Goal: Information Seeking & Learning: Understand process/instructions

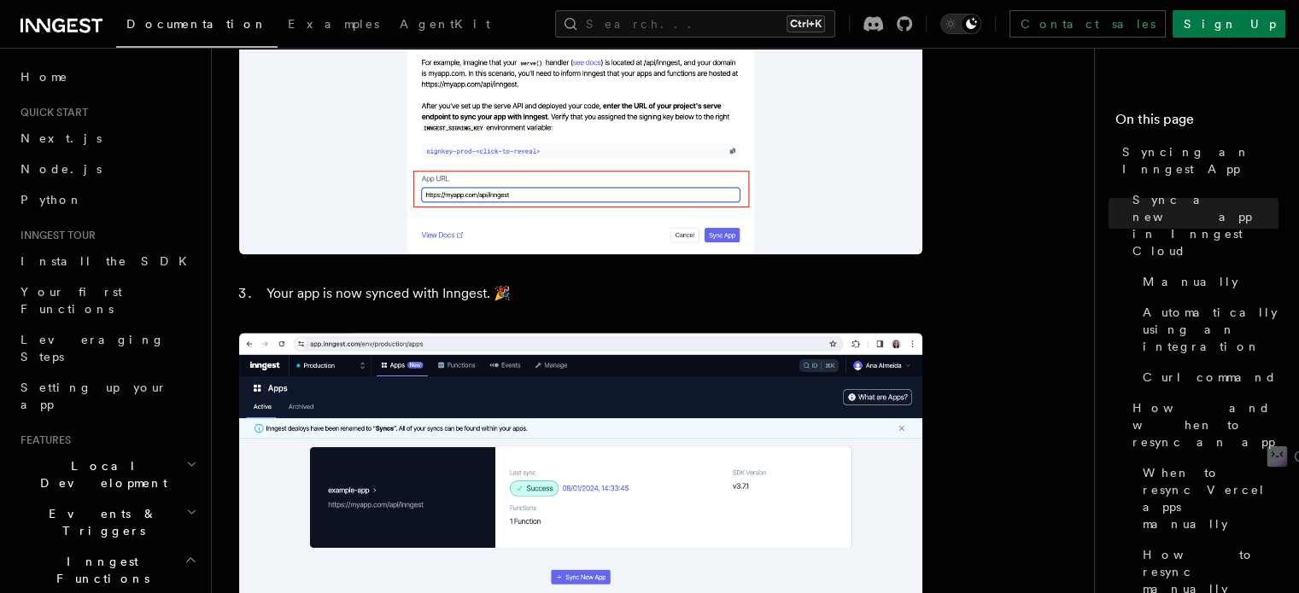
scroll to position [1708, 0]
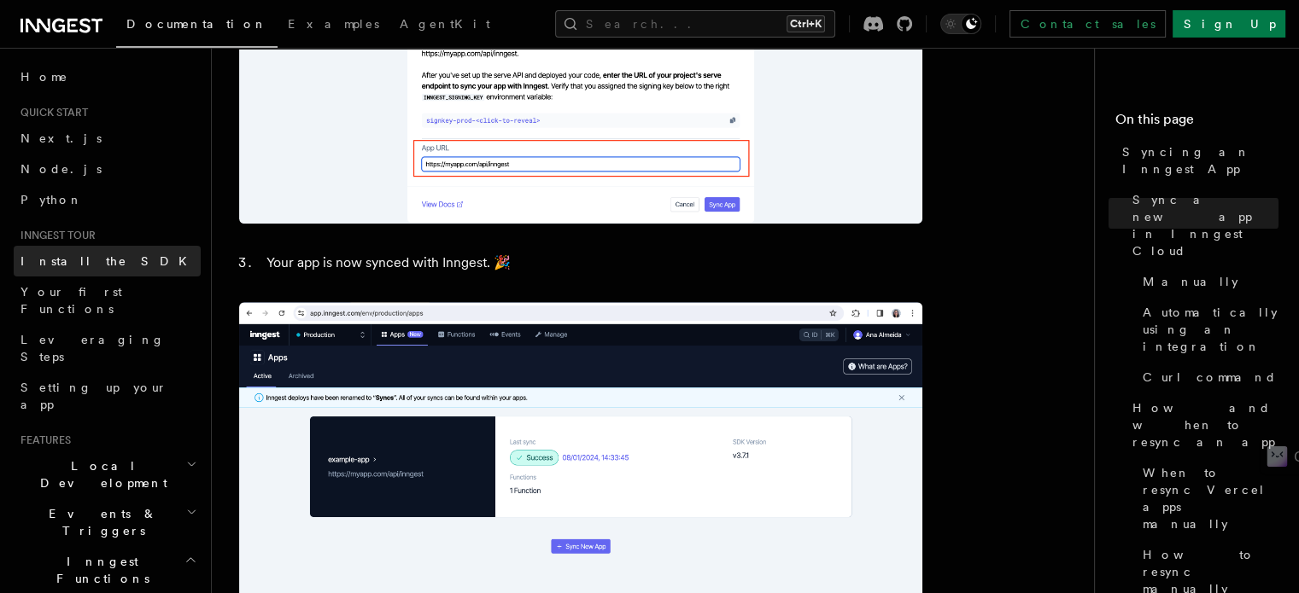
click at [84, 253] on span "Install the SDK" at bounding box center [108, 261] width 177 height 17
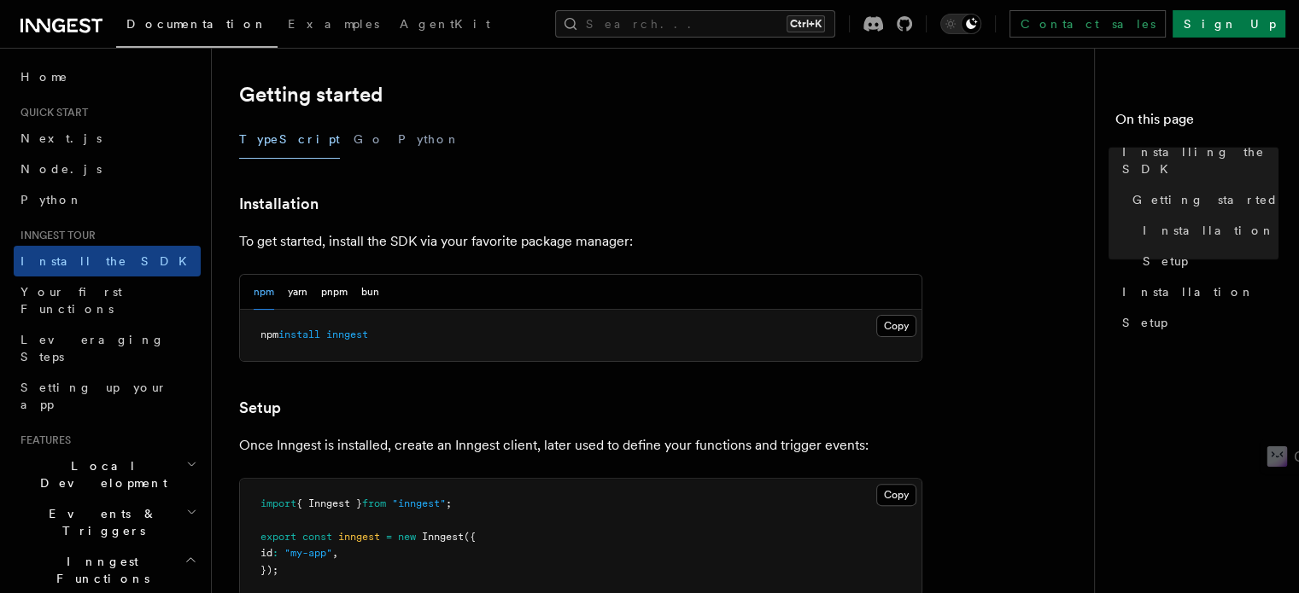
scroll to position [512, 0]
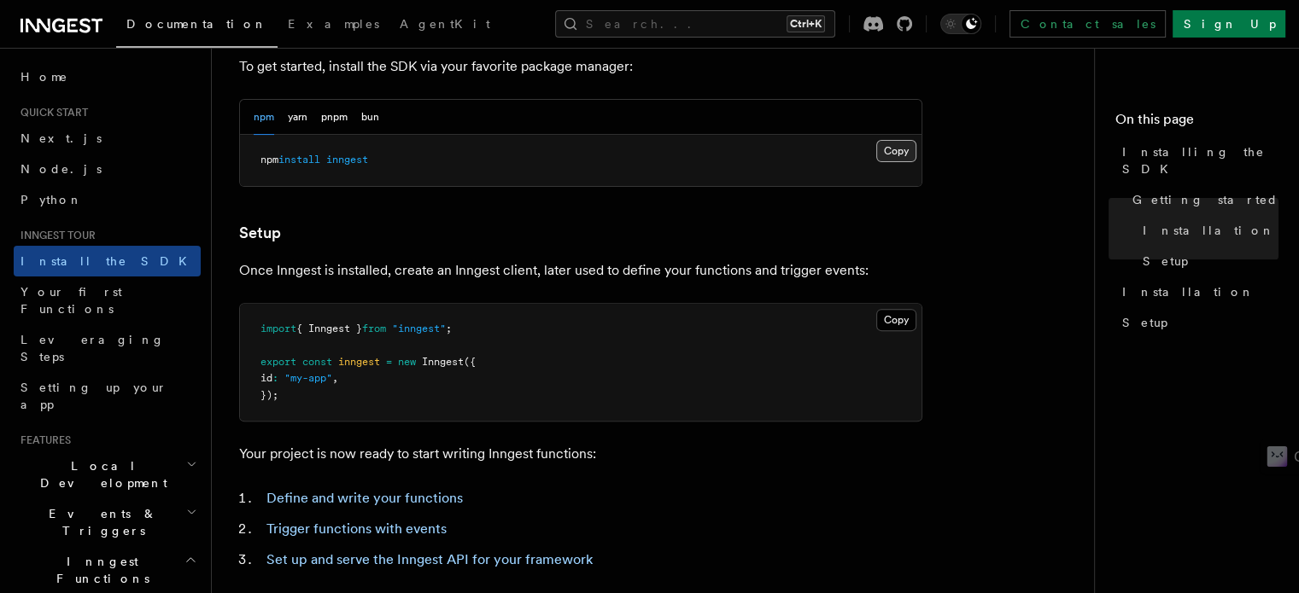
click at [895, 149] on button "Copy Copied" at bounding box center [896, 151] width 40 height 22
click at [45, 131] on span "Next.js" at bounding box center [60, 138] width 81 height 14
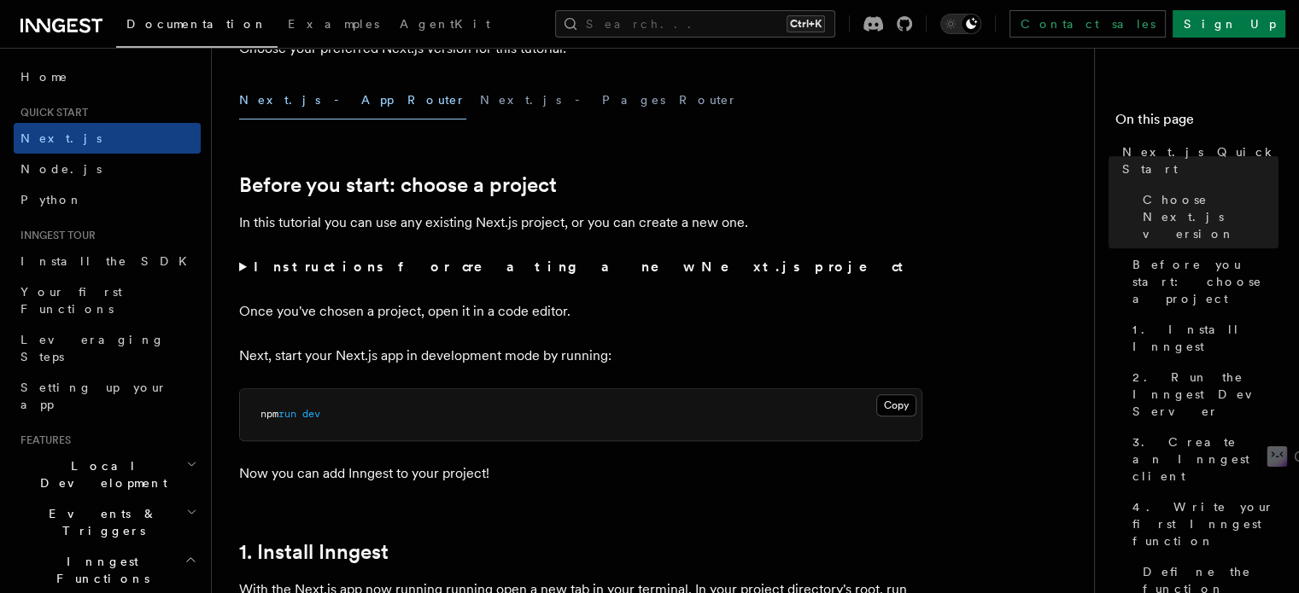
scroll to position [512, 0]
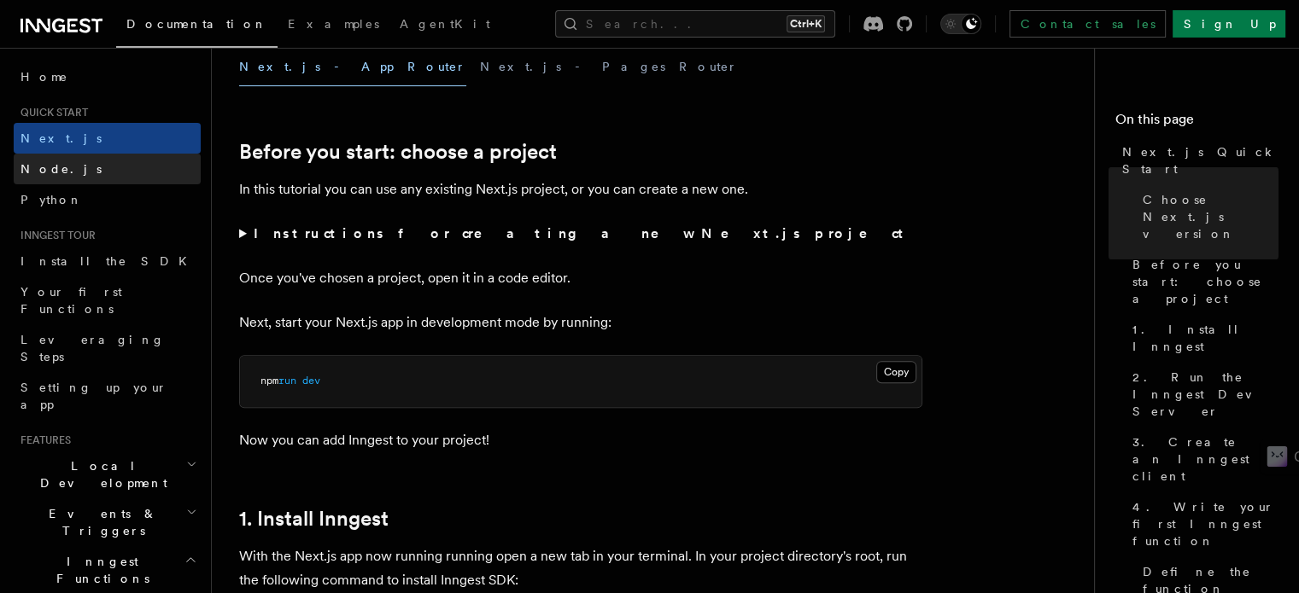
click at [61, 165] on link "Node.js" at bounding box center [107, 169] width 187 height 31
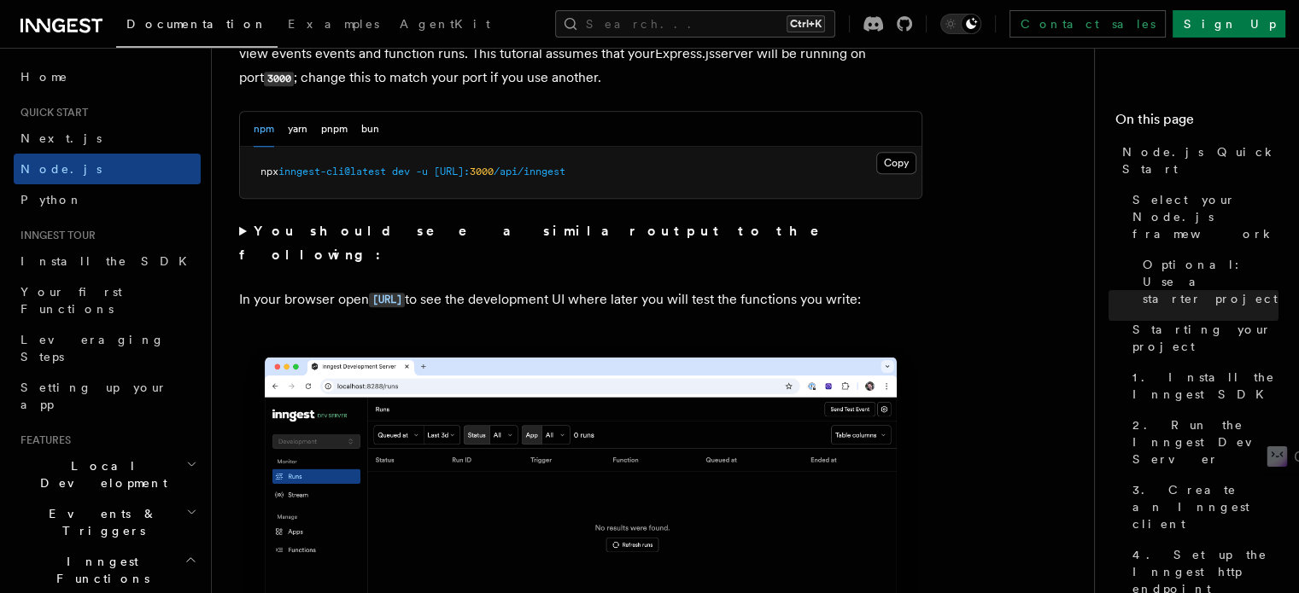
scroll to position [1451, 0]
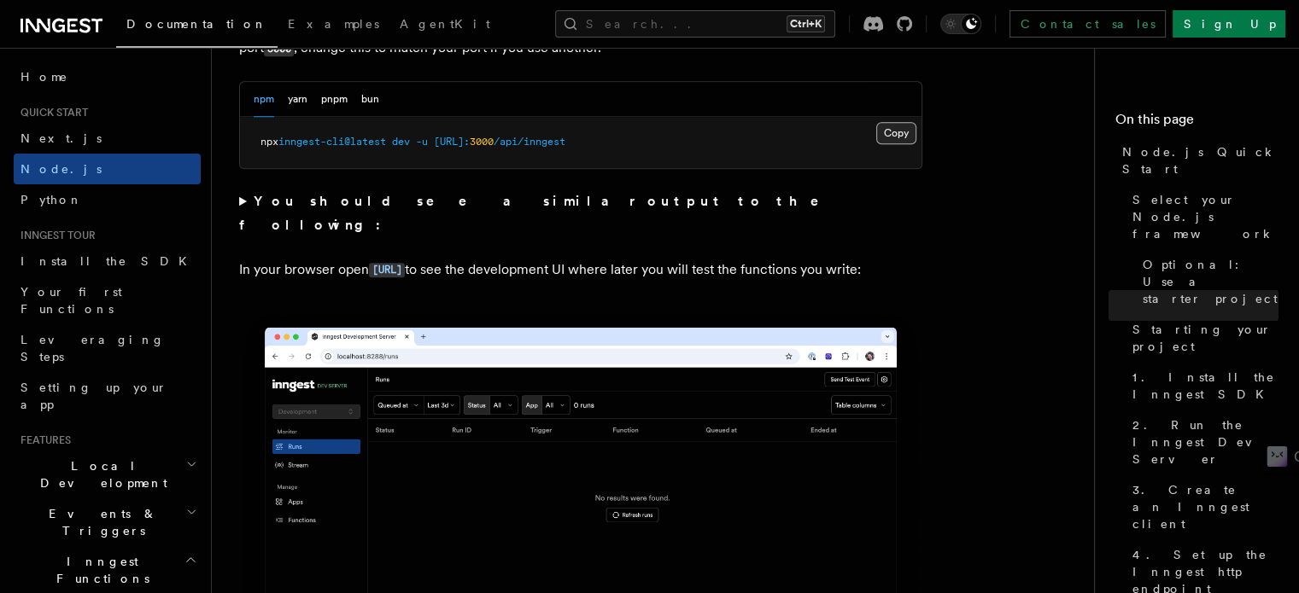
click at [890, 131] on button "Copy Copied" at bounding box center [896, 133] width 40 height 22
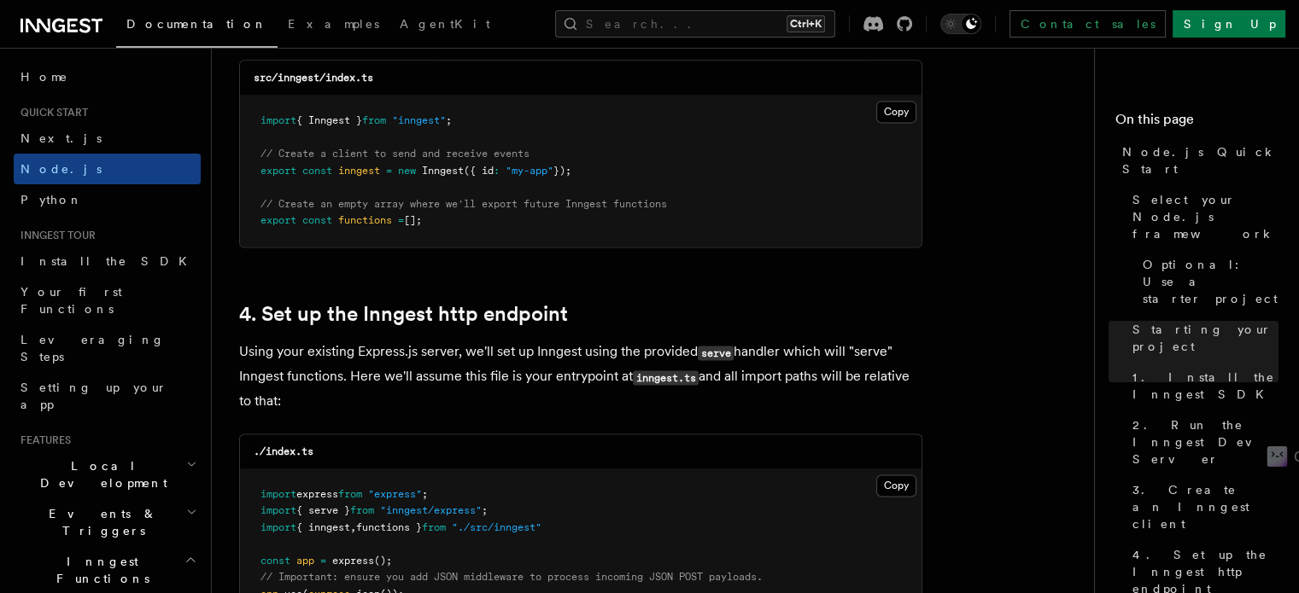
scroll to position [2391, 0]
